Goal: Feedback & Contribution: Leave review/rating

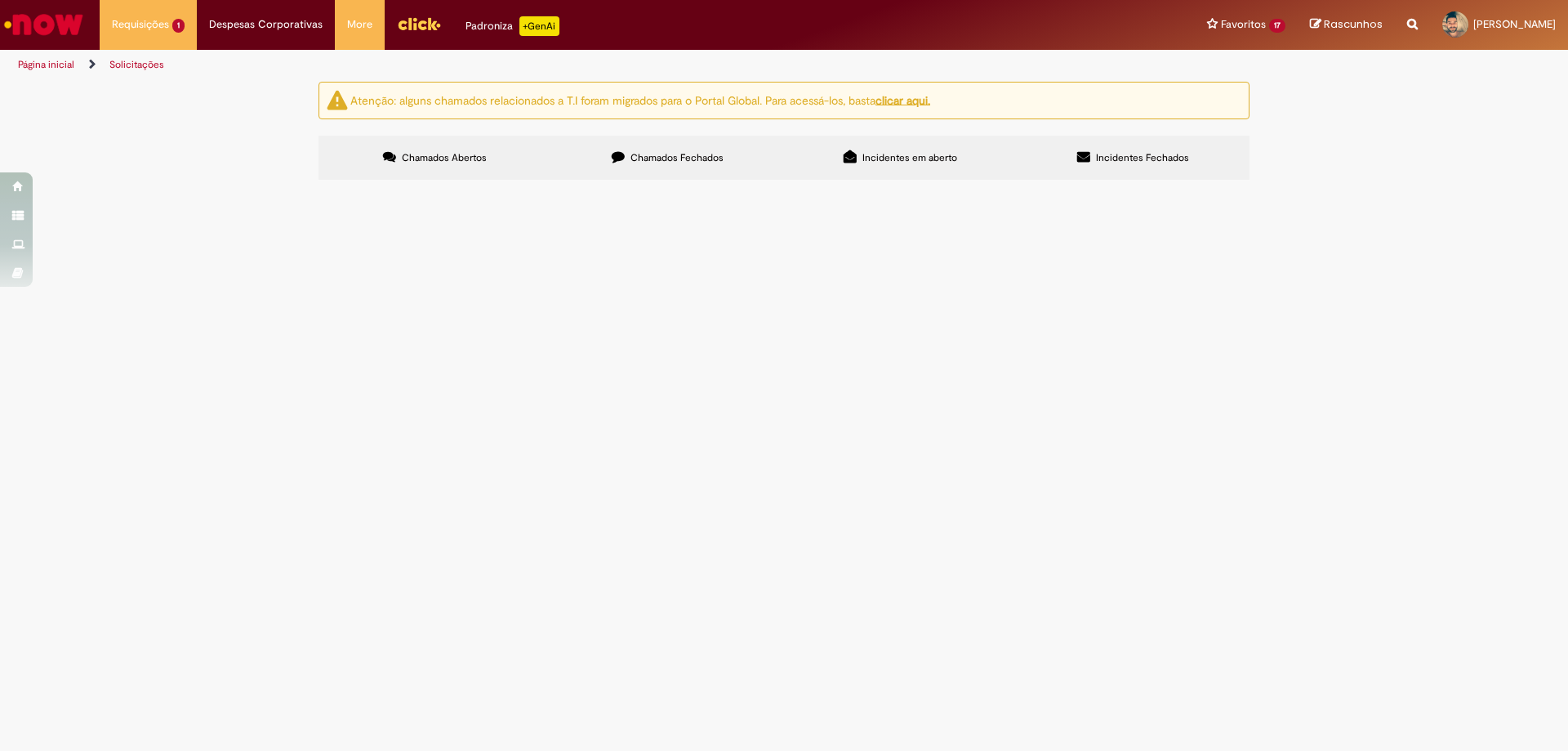
click at [0, 0] on span "Emissão/Devolução Encontro de [PERSON_NAME]" at bounding box center [0, 0] width 0 height 0
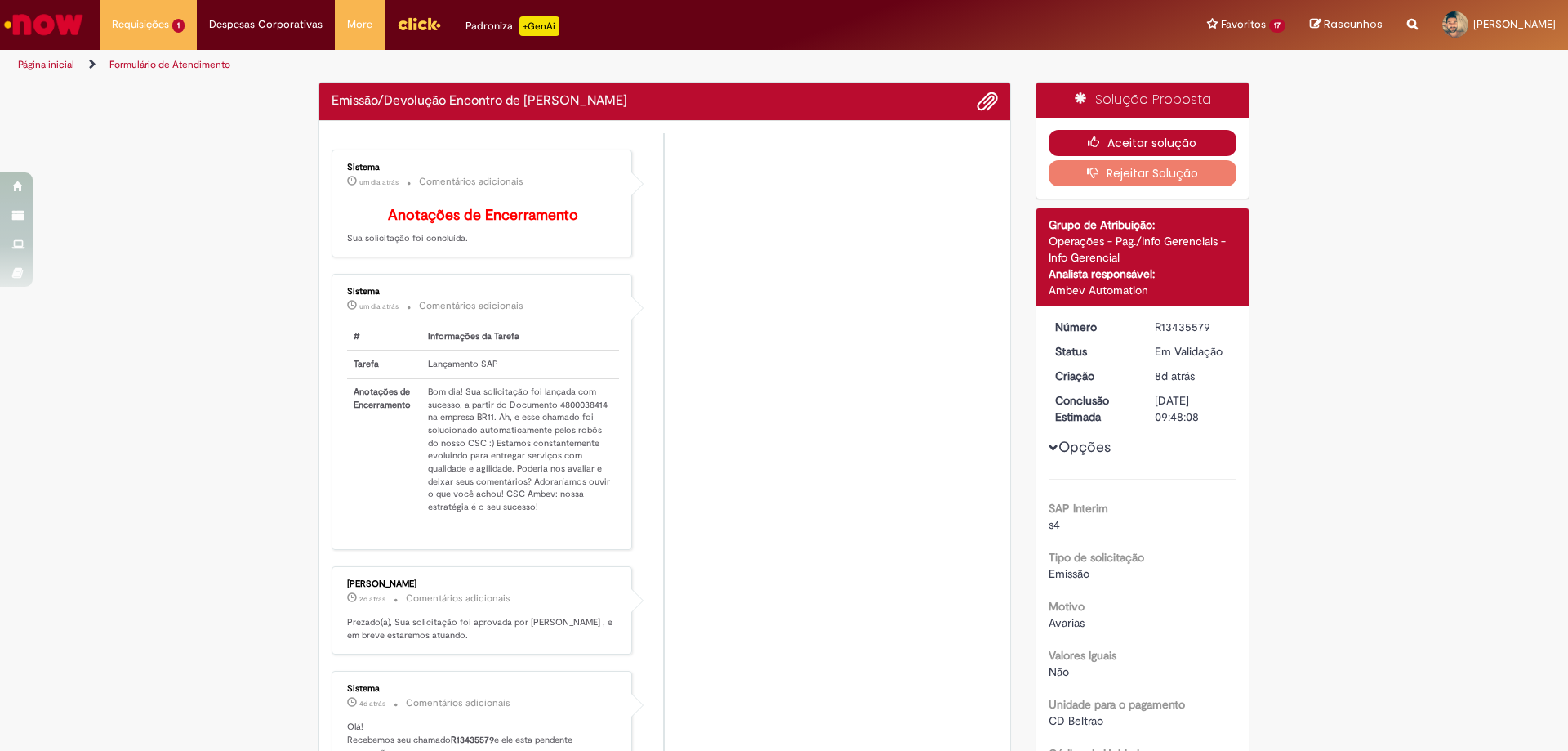
click at [1198, 132] on button "Aceitar solução" at bounding box center [1143, 142] width 189 height 26
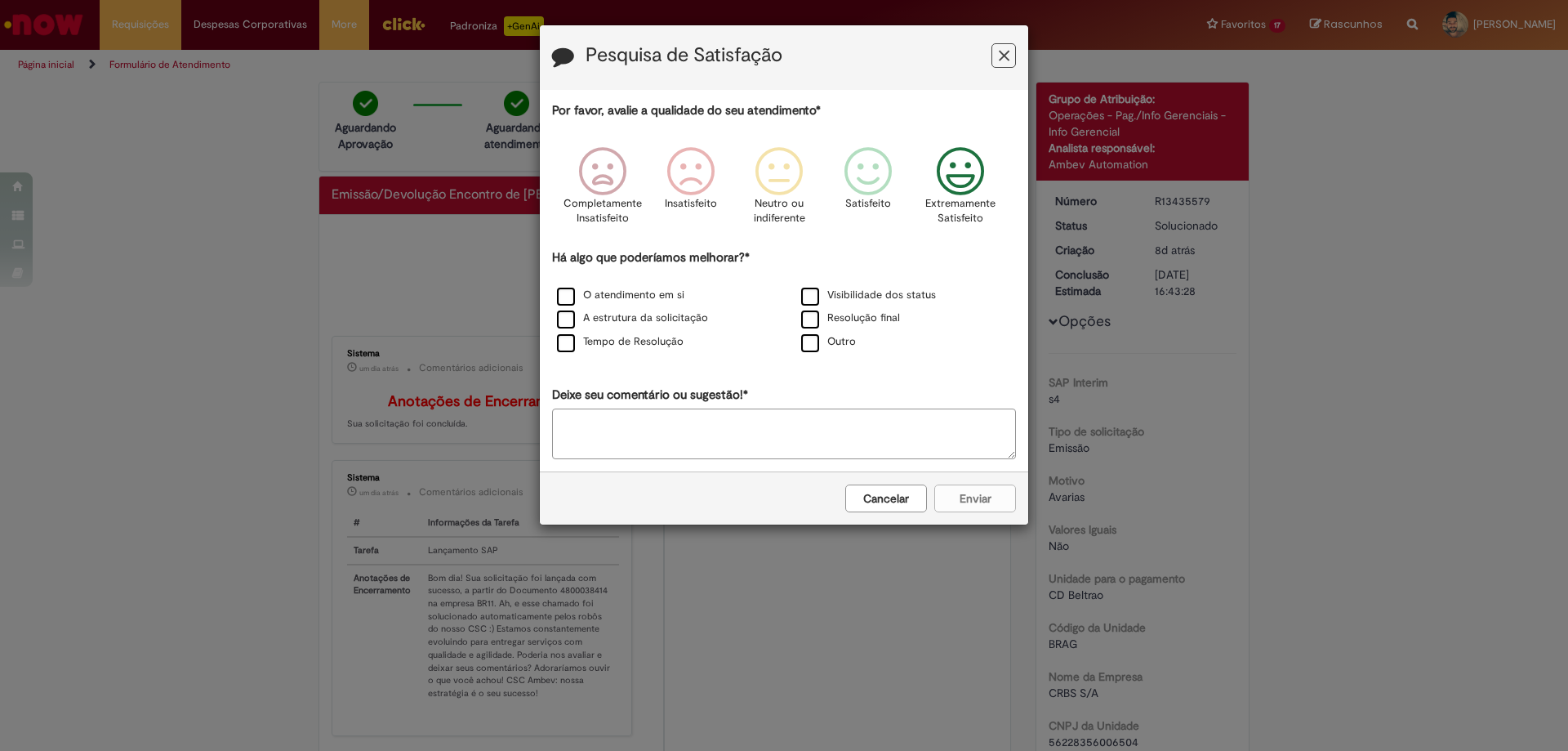
click at [940, 171] on icon "Feedback" at bounding box center [960, 171] width 61 height 49
click at [579, 299] on label "O atendimento em si" at bounding box center [620, 295] width 128 height 16
click at [577, 341] on label "Tempo de Resolução" at bounding box center [620, 342] width 127 height 16
click at [803, 319] on label "Resolução final" at bounding box center [850, 319] width 98 height 16
click at [965, 502] on button "Enviar" at bounding box center [975, 498] width 82 height 28
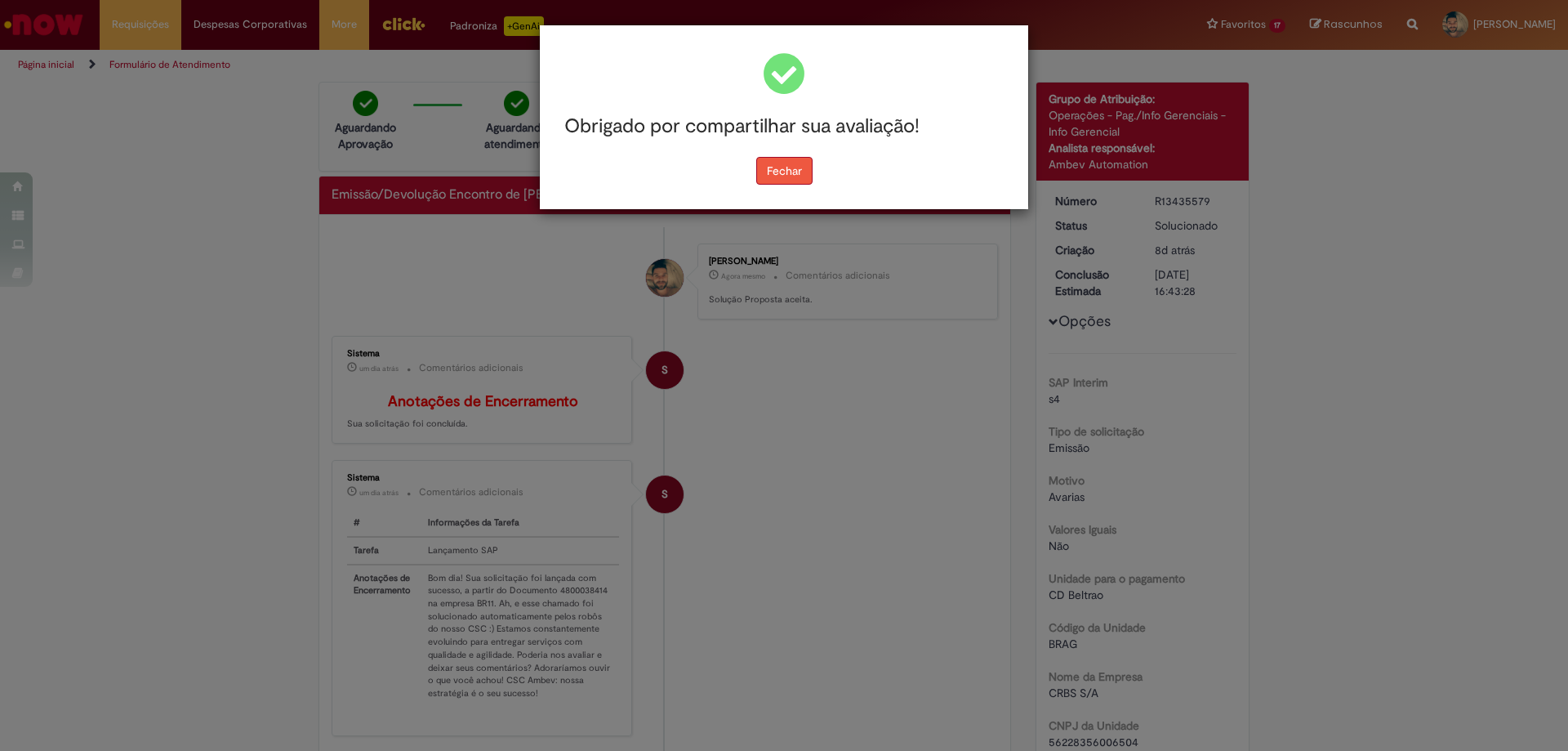
click at [785, 167] on button "Fechar" at bounding box center [785, 170] width 56 height 28
